Goal: Transaction & Acquisition: Purchase product/service

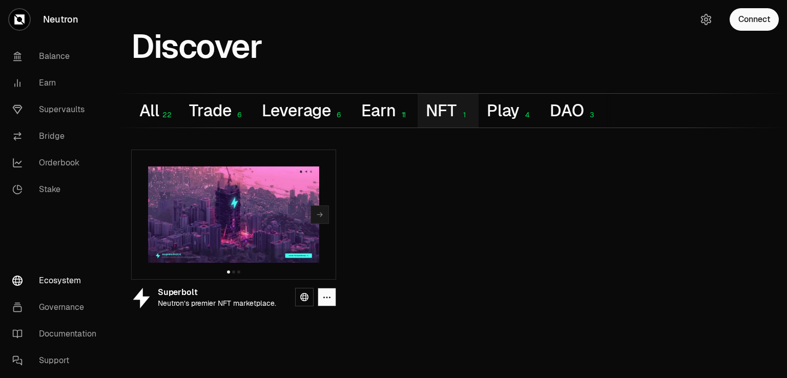
click at [254, 222] on img at bounding box center [233, 215] width 171 height 96
click at [455, 111] on button "NFT 1" at bounding box center [448, 111] width 60 height 34
click at [64, 107] on link "Supervaults" at bounding box center [57, 109] width 107 height 27
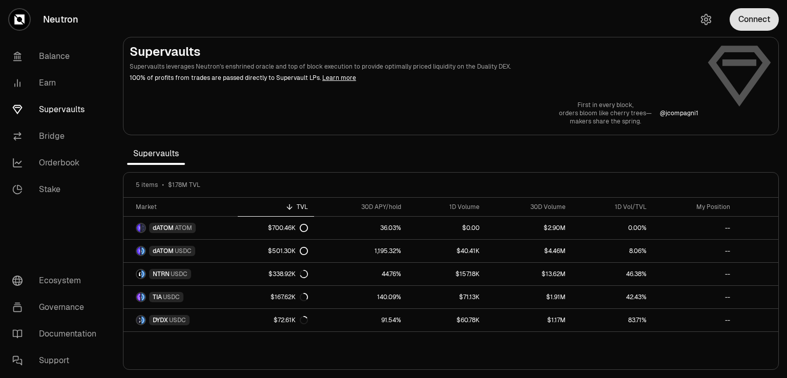
click at [754, 23] on button "Connect" at bounding box center [754, 19] width 49 height 23
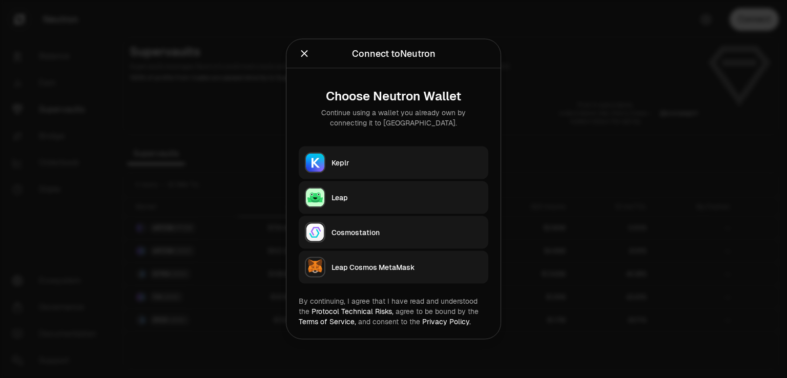
click at [351, 199] on div "Leap" at bounding box center [407, 198] width 151 height 10
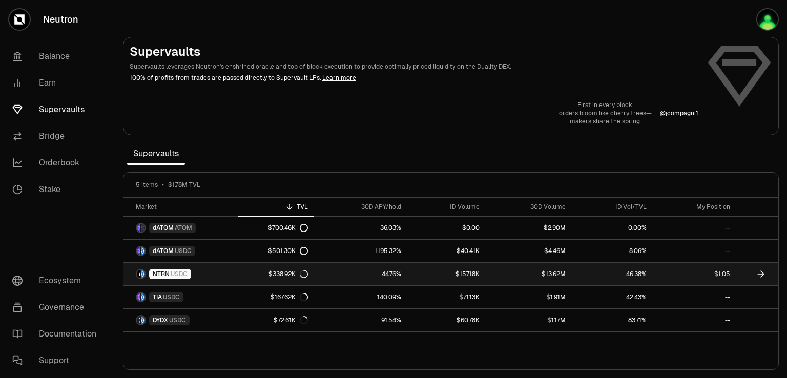
click at [658, 273] on link "$1.05" at bounding box center [695, 274] width 84 height 23
